Goal: Task Accomplishment & Management: Manage account settings

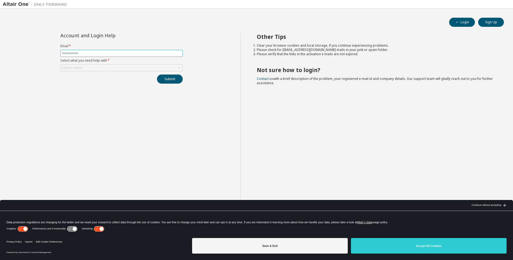
click at [122, 53] on input "text" at bounding box center [122, 53] width 120 height 4
type input "**********"
click at [120, 70] on div "Click to select" at bounding box center [122, 68] width 122 height 6
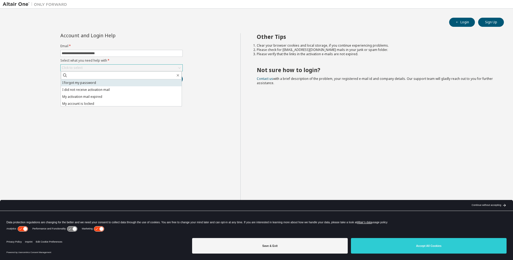
click at [108, 80] on li "I forgot my password" at bounding box center [121, 82] width 121 height 7
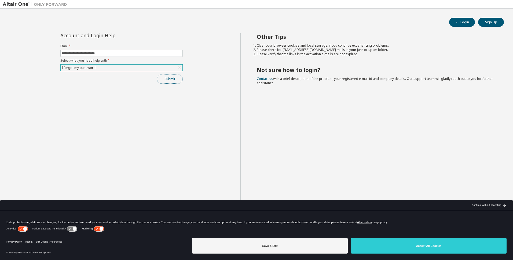
click at [173, 82] on button "Submit" at bounding box center [170, 79] width 26 height 9
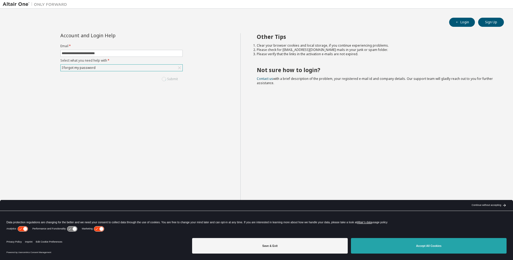
click at [419, 247] on button "Accept All Cookies" at bounding box center [429, 246] width 156 height 16
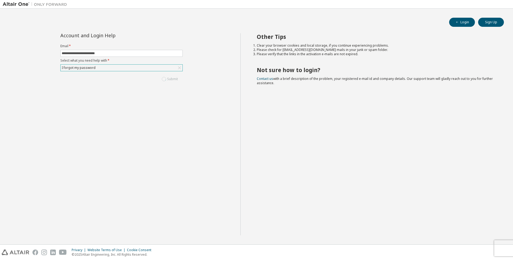
click at [288, 108] on div "Other Tips Clear your browser cookies and local storage, if you continue experi…" at bounding box center [375, 134] width 270 height 202
click at [172, 78] on button "Submit" at bounding box center [170, 79] width 26 height 9
click at [237, 101] on div "**********" at bounding box center [122, 134] width 238 height 202
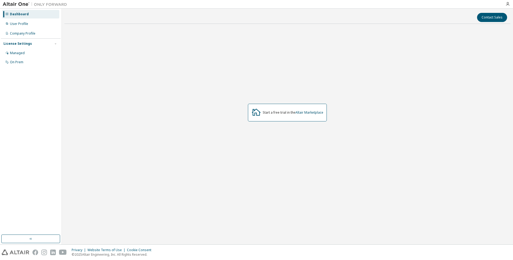
drag, startPoint x: 0, startPoint y: 0, endPoint x: 172, endPoint y: 84, distance: 191.5
click at [172, 84] on div "Start a free trial in the Altair Marketplace" at bounding box center [287, 112] width 446 height 169
click at [48, 238] on button "button" at bounding box center [30, 239] width 59 height 9
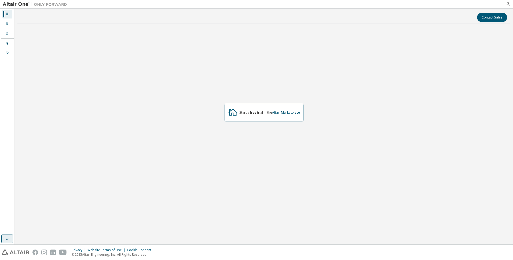
click at [5, 241] on button "button" at bounding box center [7, 239] width 12 height 9
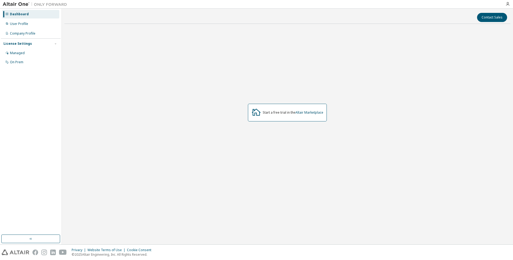
click at [18, 6] on img at bounding box center [36, 4] width 67 height 5
click at [18, 5] on img at bounding box center [36, 4] width 67 height 5
click at [13, 2] on img at bounding box center [36, 4] width 67 height 5
click at [295, 72] on div "Start a free trial in the Altair Marketplace" at bounding box center [287, 112] width 446 height 169
click at [509, 5] on icon "button" at bounding box center [507, 4] width 4 height 4
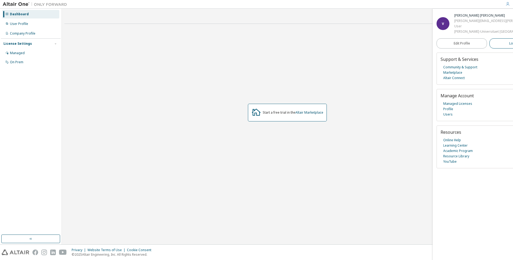
click at [489, 49] on button "Logout" at bounding box center [514, 43] width 50 height 10
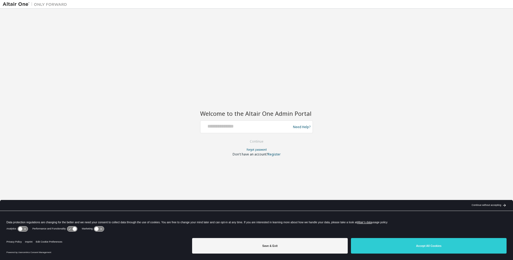
click at [240, 133] on div "Need Help?" at bounding box center [256, 126] width 113 height 13
click at [241, 127] on input "text" at bounding box center [247, 126] width 88 height 8
click at [340, 162] on div "Welcome to the Altair One Admin Portal Need Help? Please make sure that you pro…" at bounding box center [257, 126] width 508 height 231
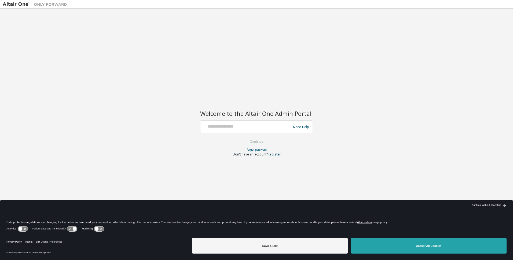
click at [435, 251] on button "Accept All Cookies" at bounding box center [429, 246] width 156 height 16
